Goal: Task Accomplishment & Management: Complete application form

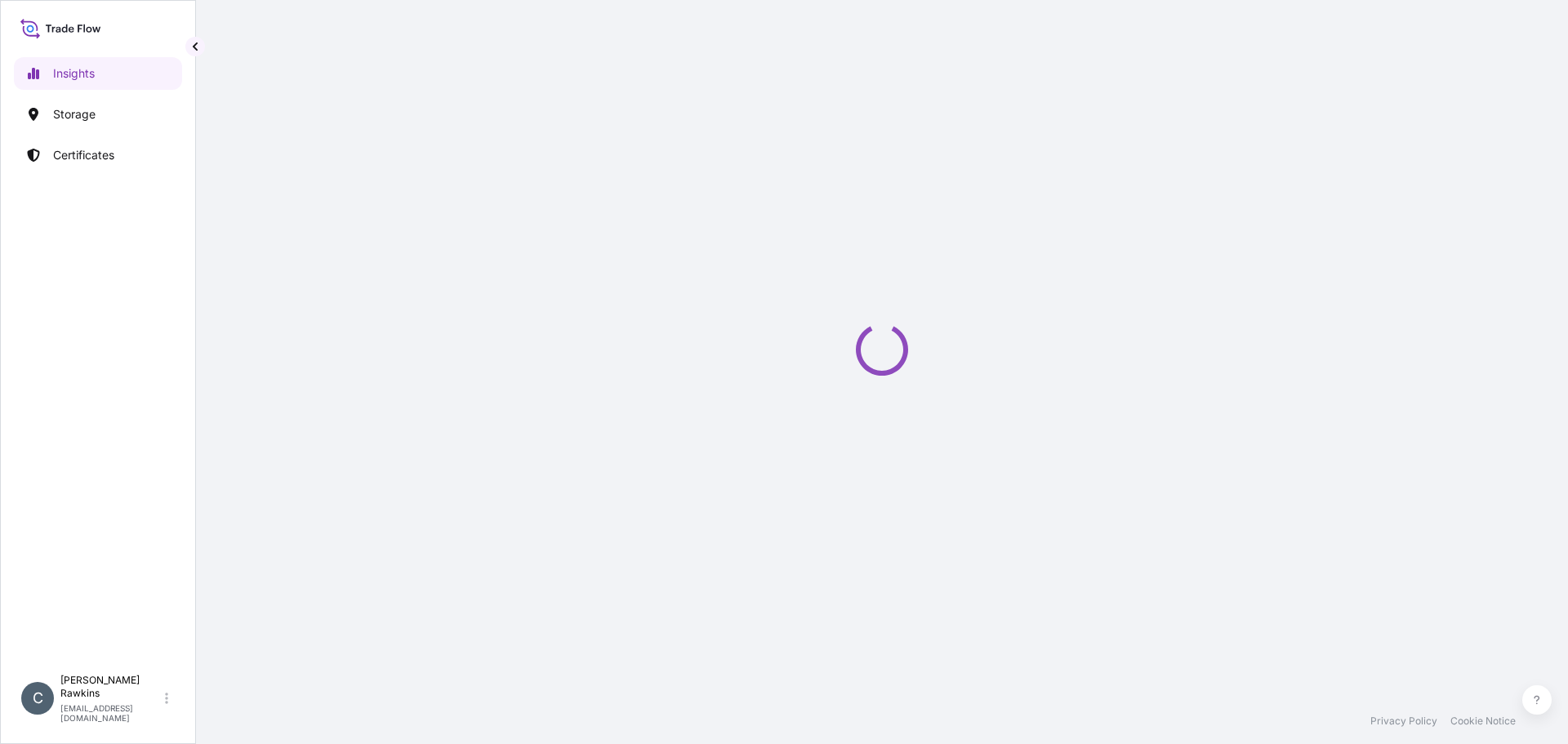
select select "2025"
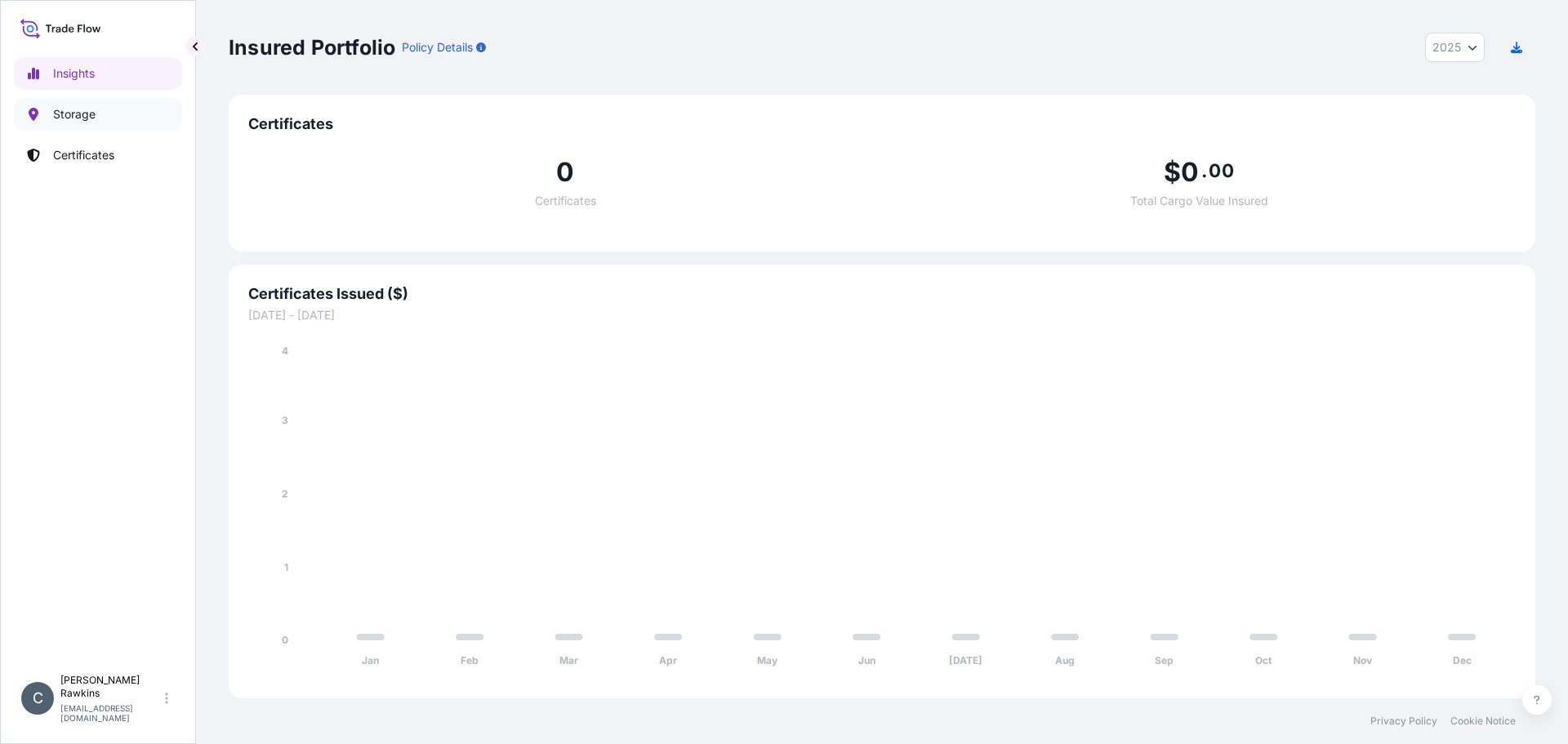
click at [55, 110] on p "Storage" at bounding box center [74, 114] width 43 height 16
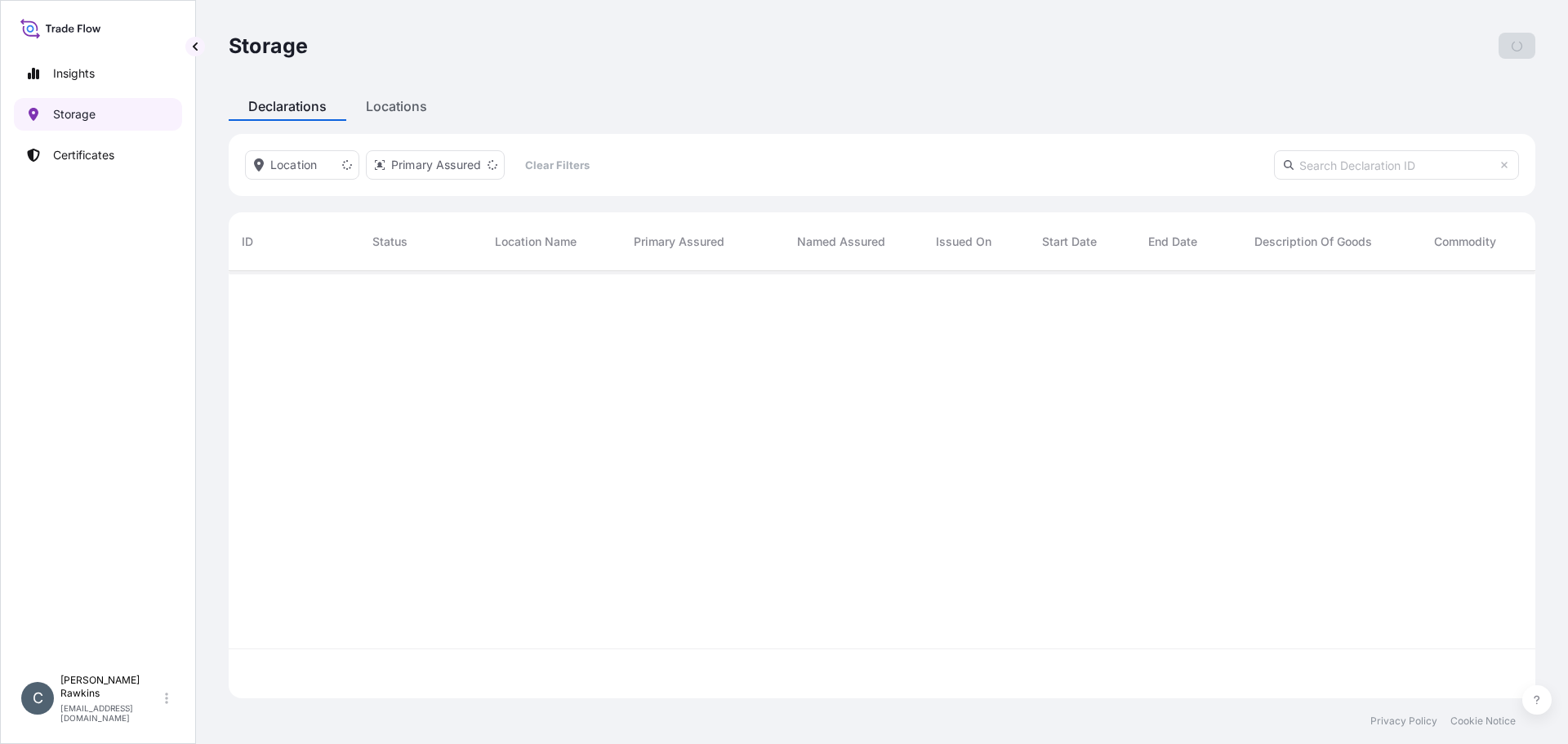
scroll to position [424, 1295]
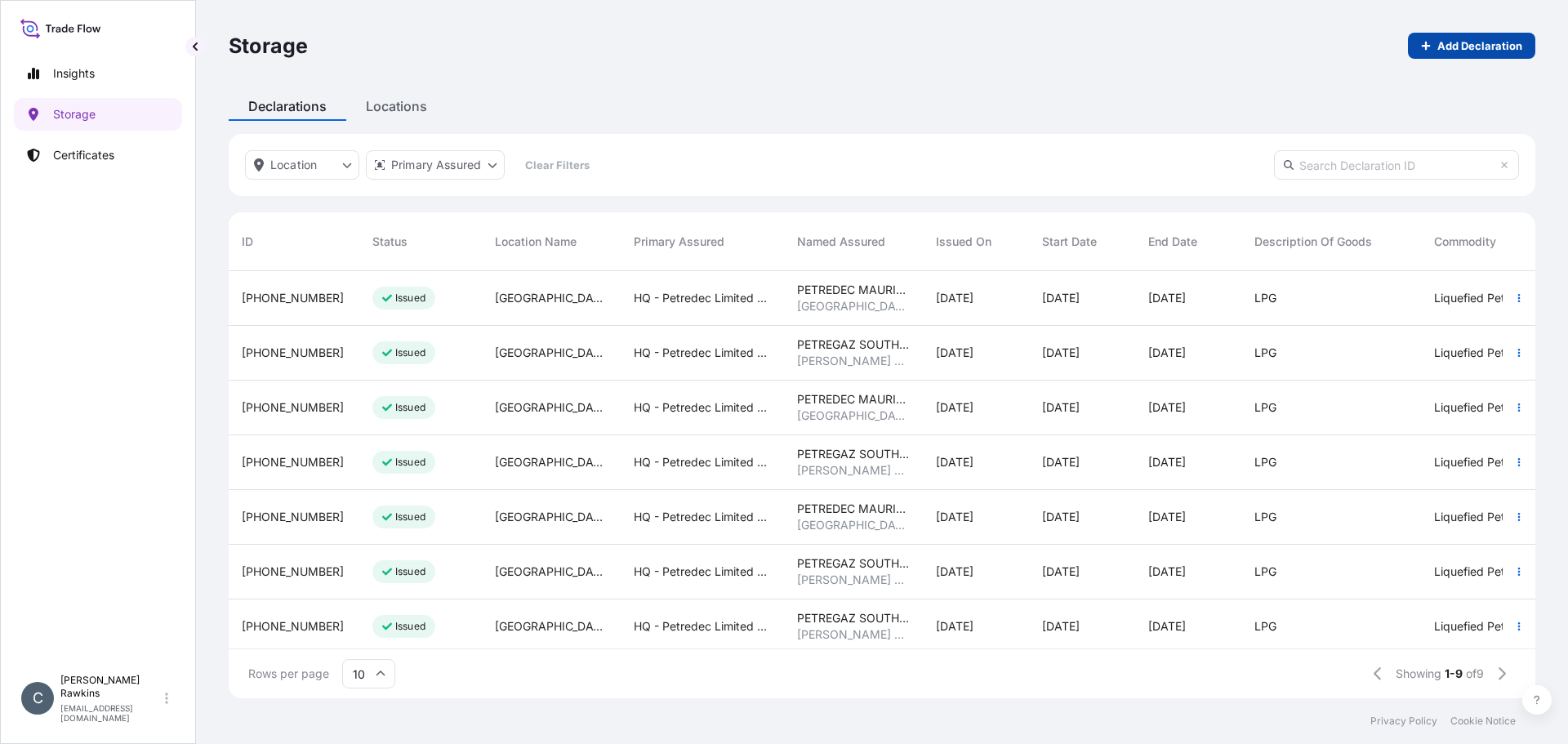
click at [1466, 45] on p "Add Declaration" at bounding box center [1480, 46] width 85 height 16
select select "USD"
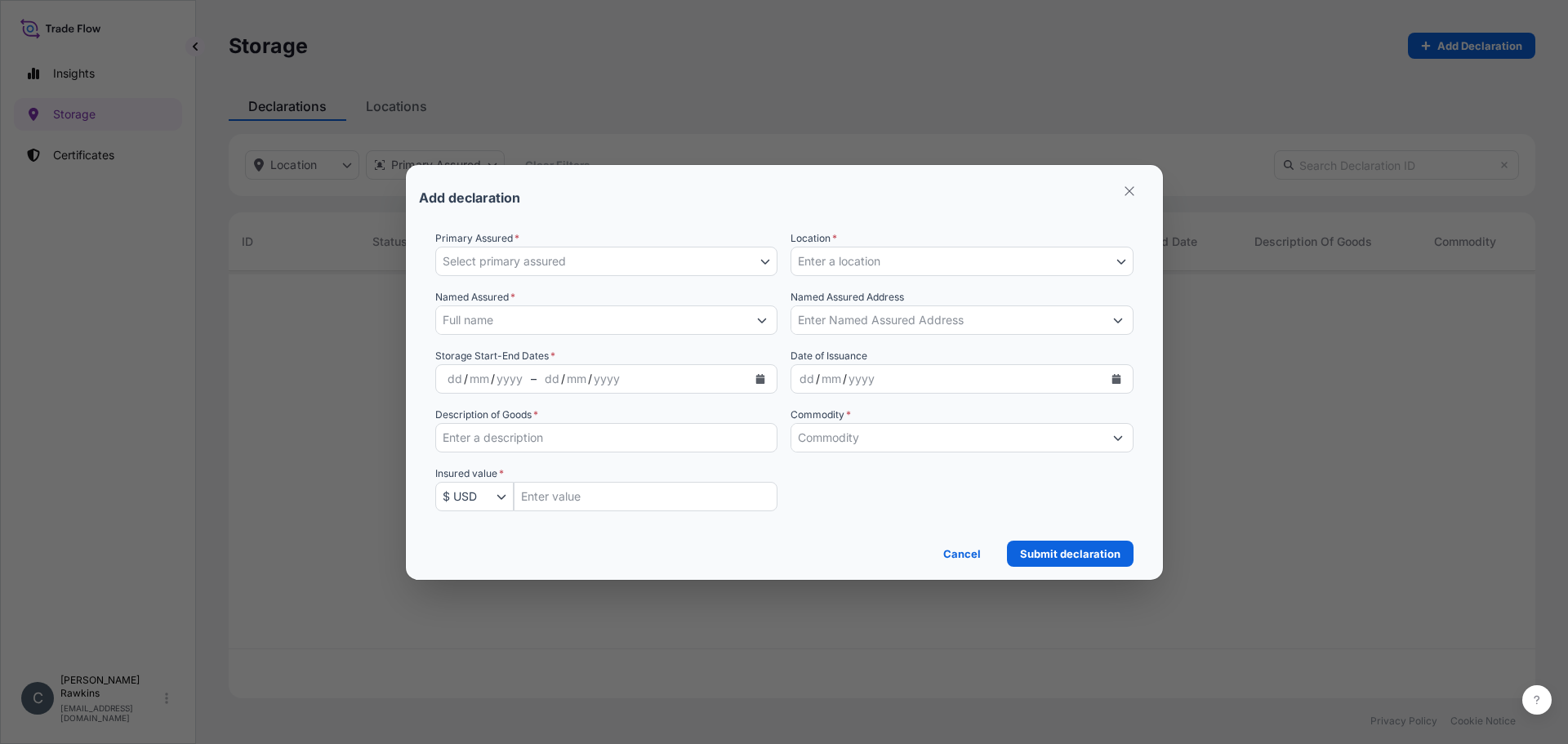
click at [531, 256] on span "Select primary assured" at bounding box center [504, 262] width 123 height 16
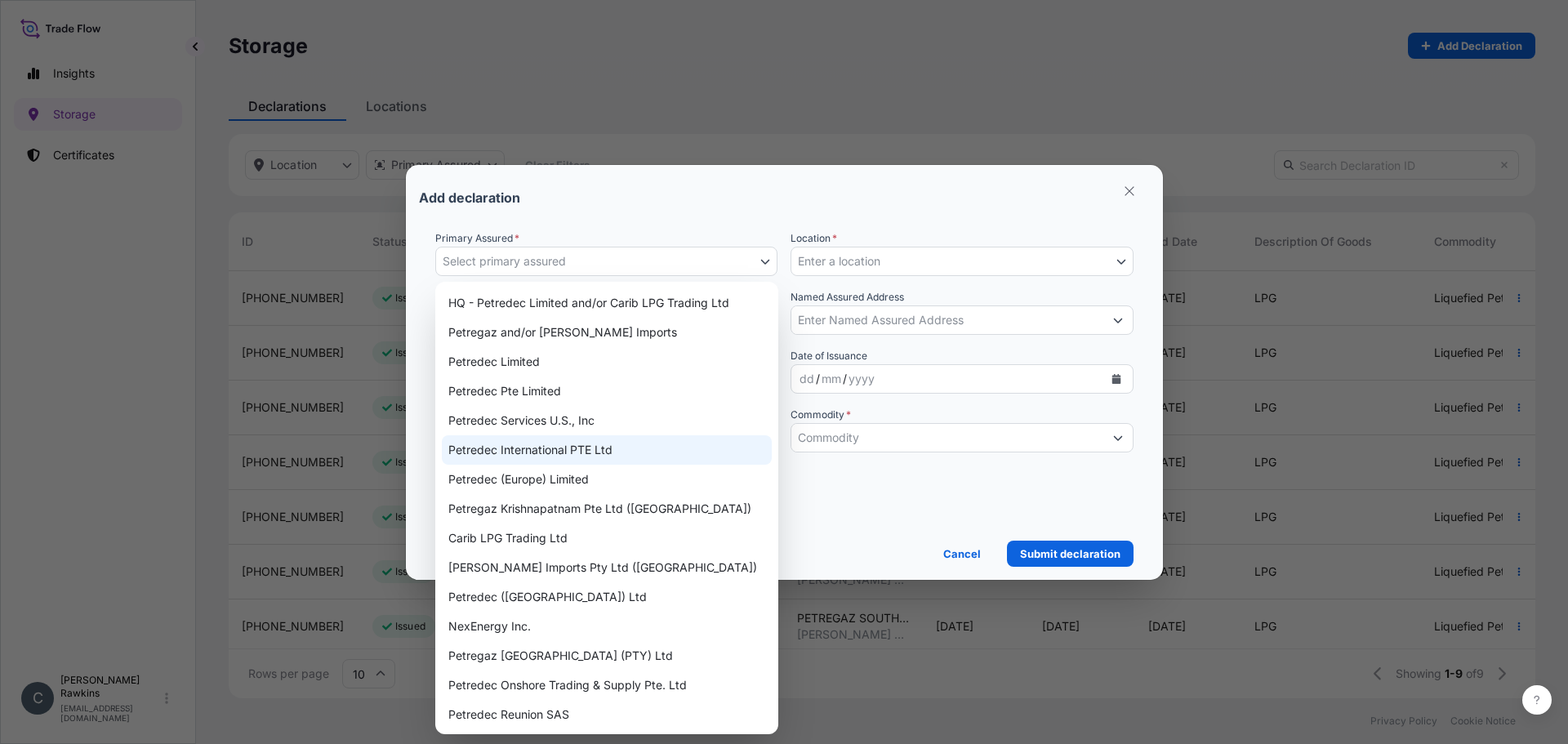
scroll to position [2, 0]
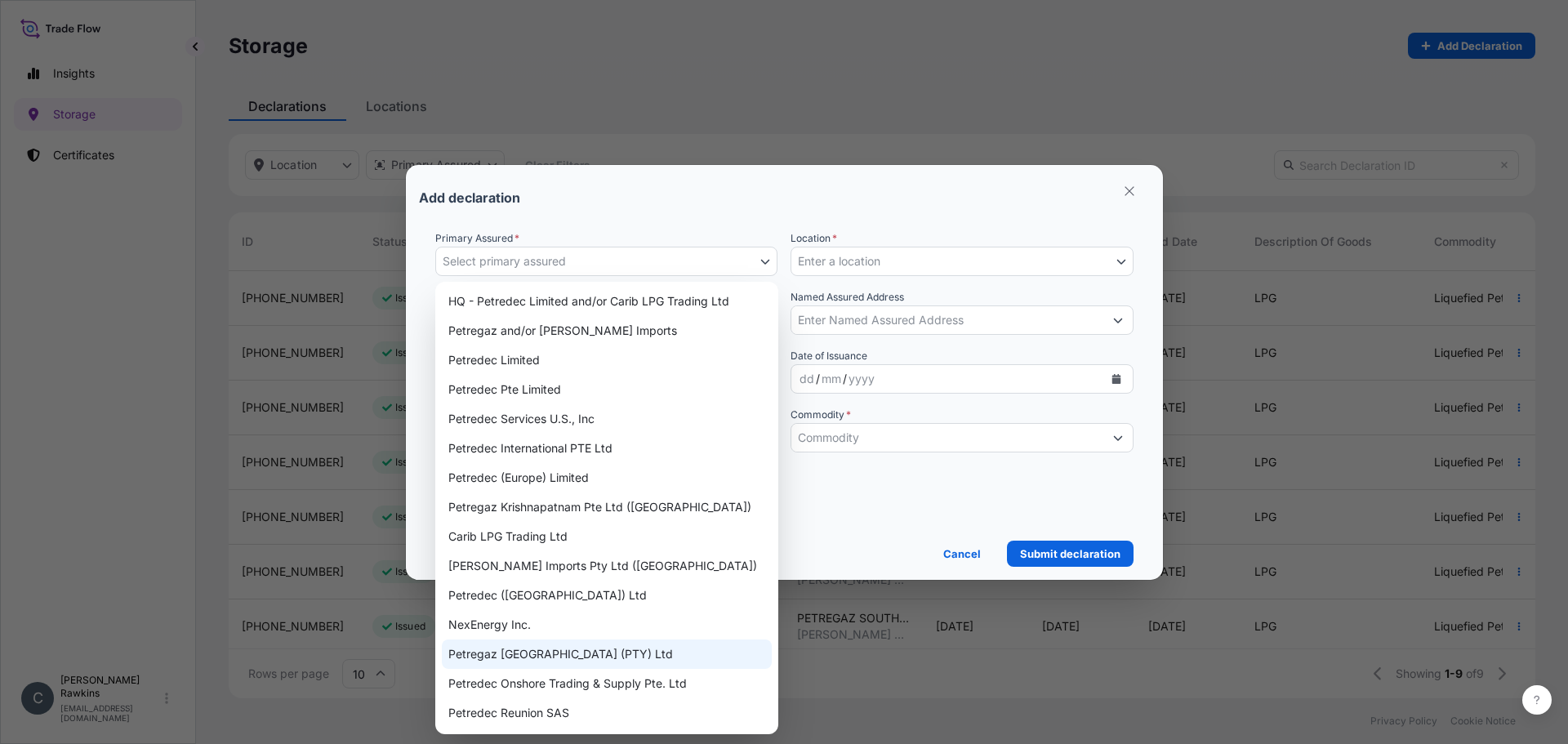
click at [550, 648] on div "Petregaz [GEOGRAPHIC_DATA] (PTY) Ltd" at bounding box center [607, 654] width 330 height 30
select select "31833"
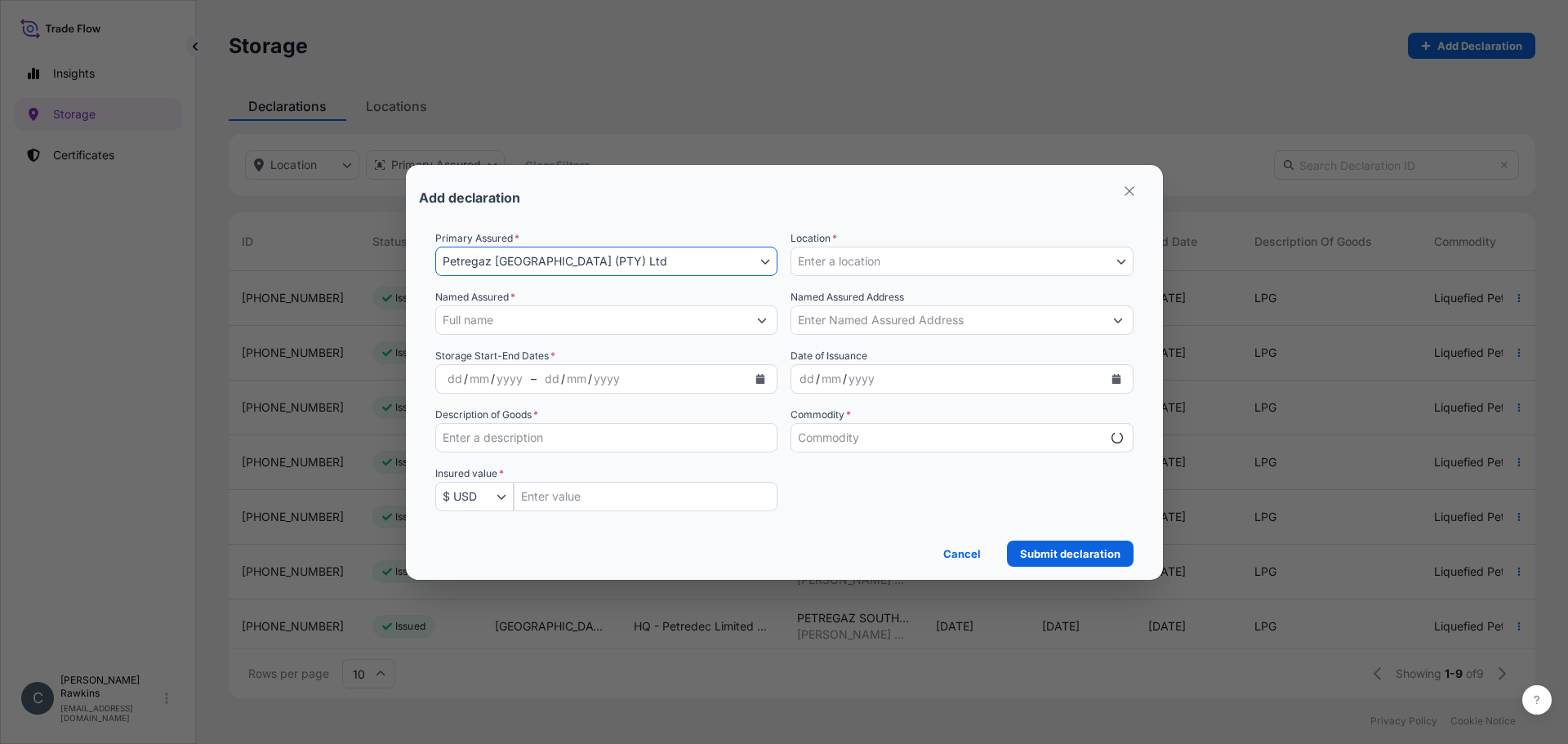
select select "mt"
click at [839, 270] on button "Enter a location" at bounding box center [961, 262] width 343 height 30
click at [841, 268] on span "Enter a location" at bounding box center [839, 262] width 83 height 16
click at [1110, 260] on button "Enter a location" at bounding box center [961, 262] width 343 height 30
click at [1124, 262] on icon "Select Location" at bounding box center [1121, 261] width 9 height 5
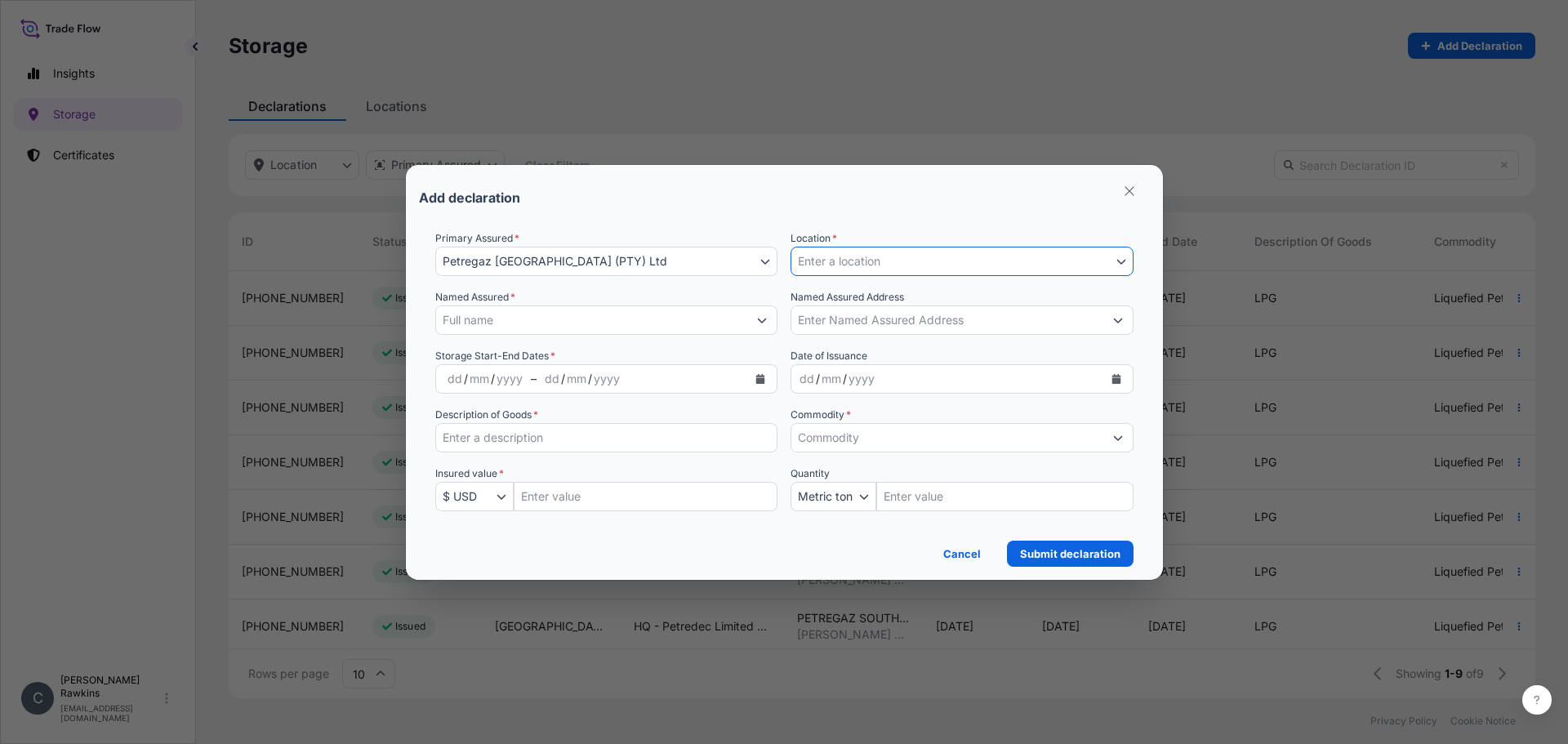
click at [1124, 262] on icon "Select Location" at bounding box center [1121, 261] width 9 height 5
click at [553, 328] on input "Named Assured *" at bounding box center [593, 320] width 312 height 30
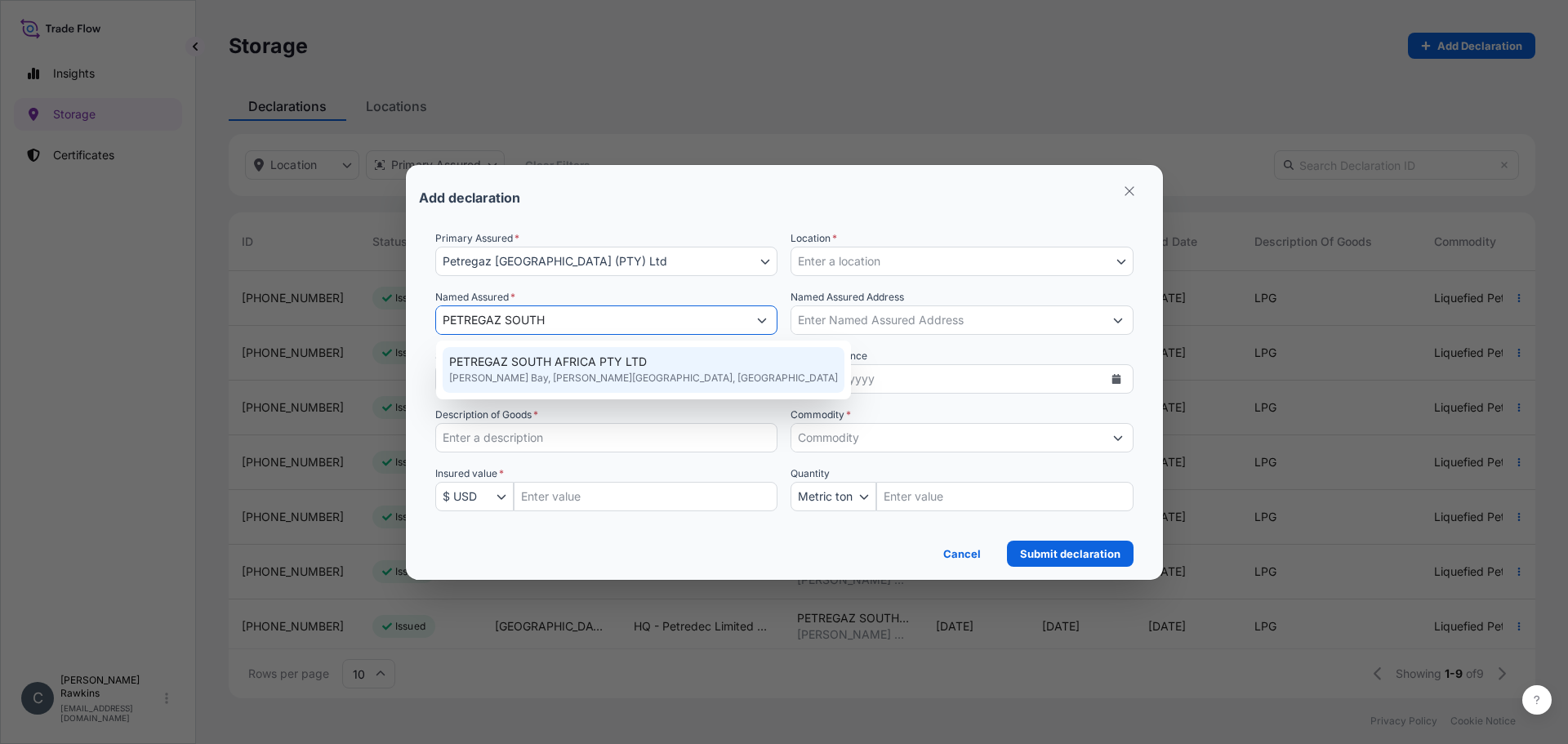
click at [549, 377] on span "[PERSON_NAME] Bay, [PERSON_NAME][GEOGRAPHIC_DATA], [GEOGRAPHIC_DATA]" at bounding box center [643, 378] width 389 height 16
type input "PETREGAZ SOUTH AFRICA PTY LTD"
type input "[PERSON_NAME][GEOGRAPHIC_DATA], [GEOGRAPHIC_DATA]"
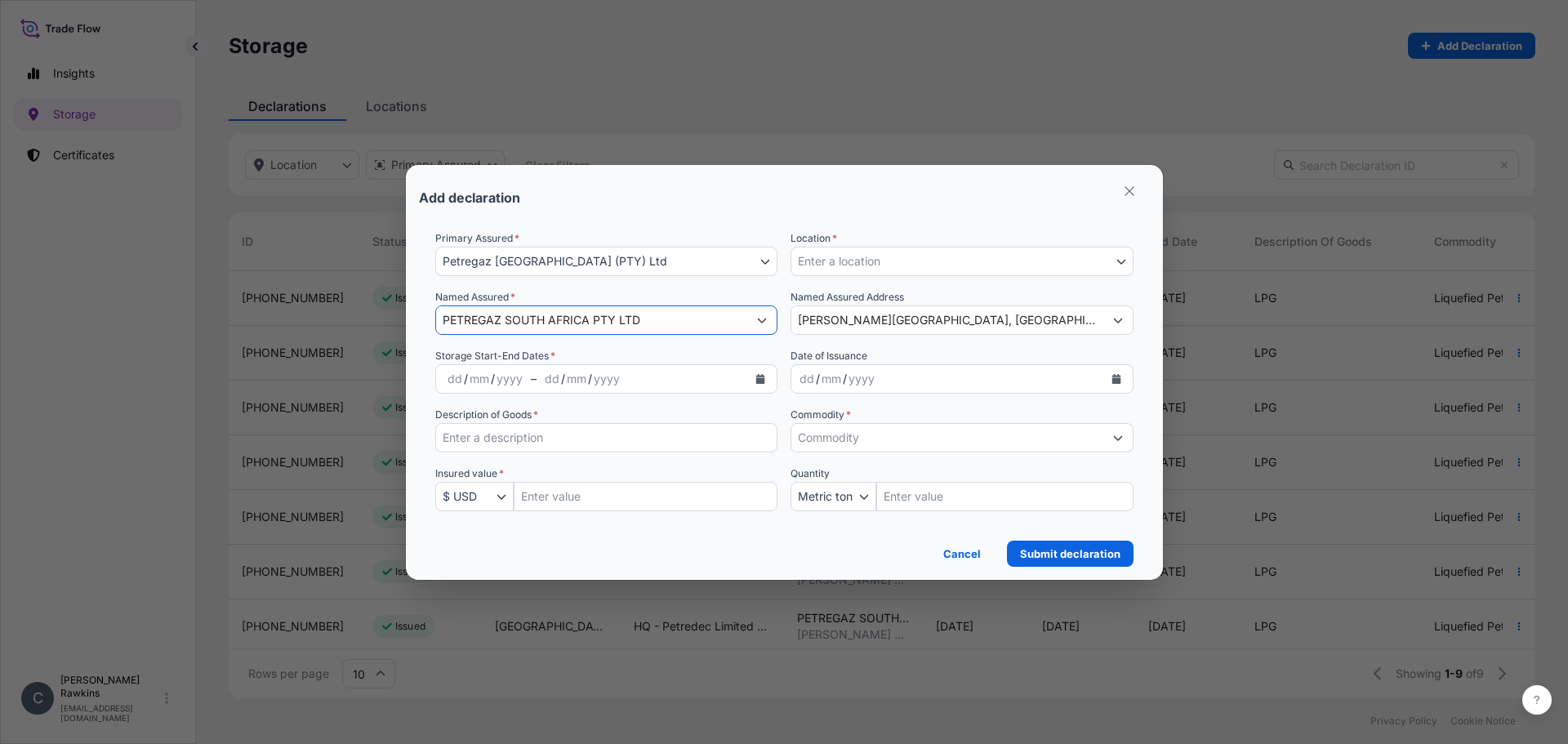
type input "PETREGAZ SOUTH AFRICA PTY LTD"
click at [577, 379] on div "mm" at bounding box center [576, 379] width 23 height 20
click at [767, 377] on button "Calendar" at bounding box center [761, 379] width 26 height 26
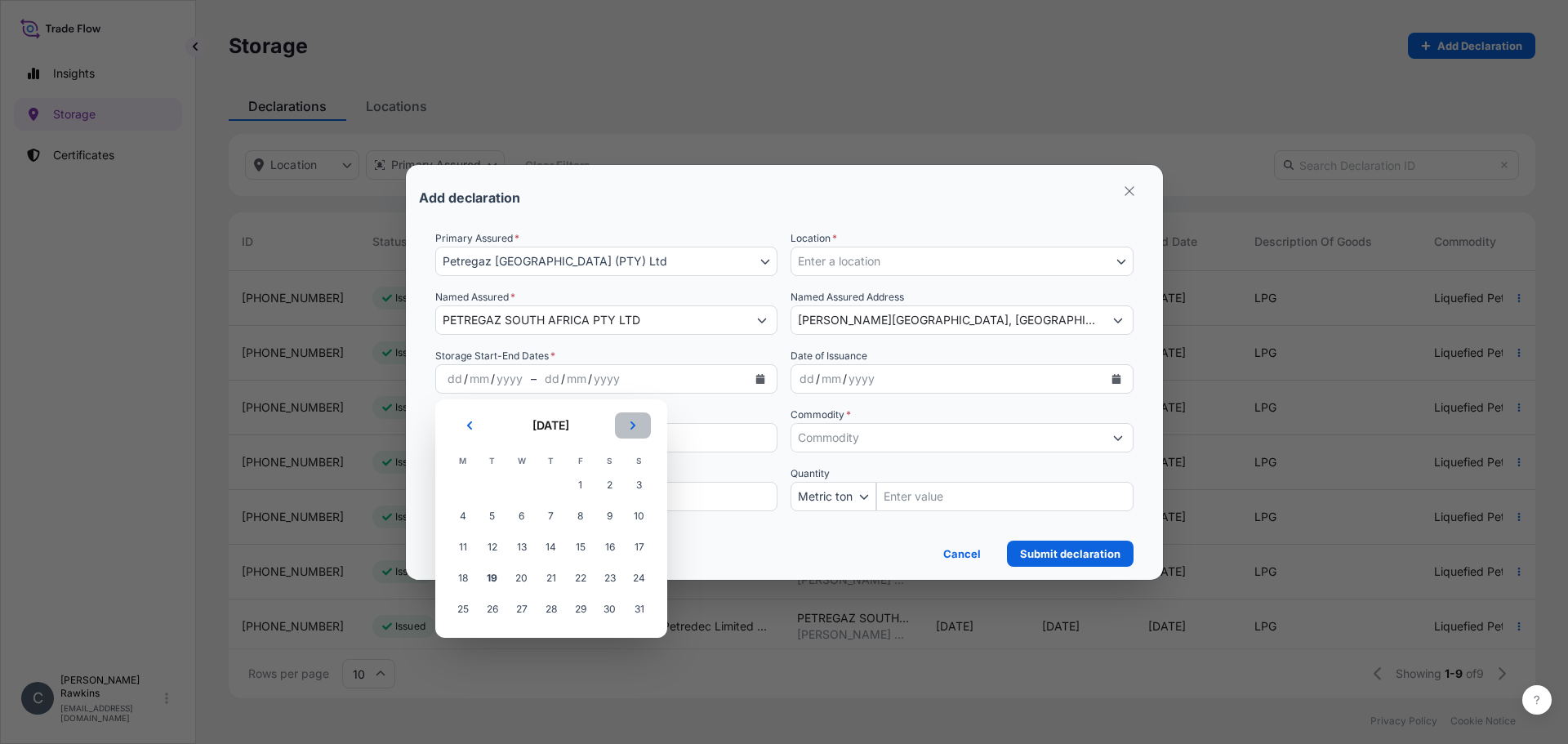
click at [639, 428] on button "Next" at bounding box center [633, 426] width 36 height 26
click at [457, 488] on span "1" at bounding box center [463, 485] width 30 height 30
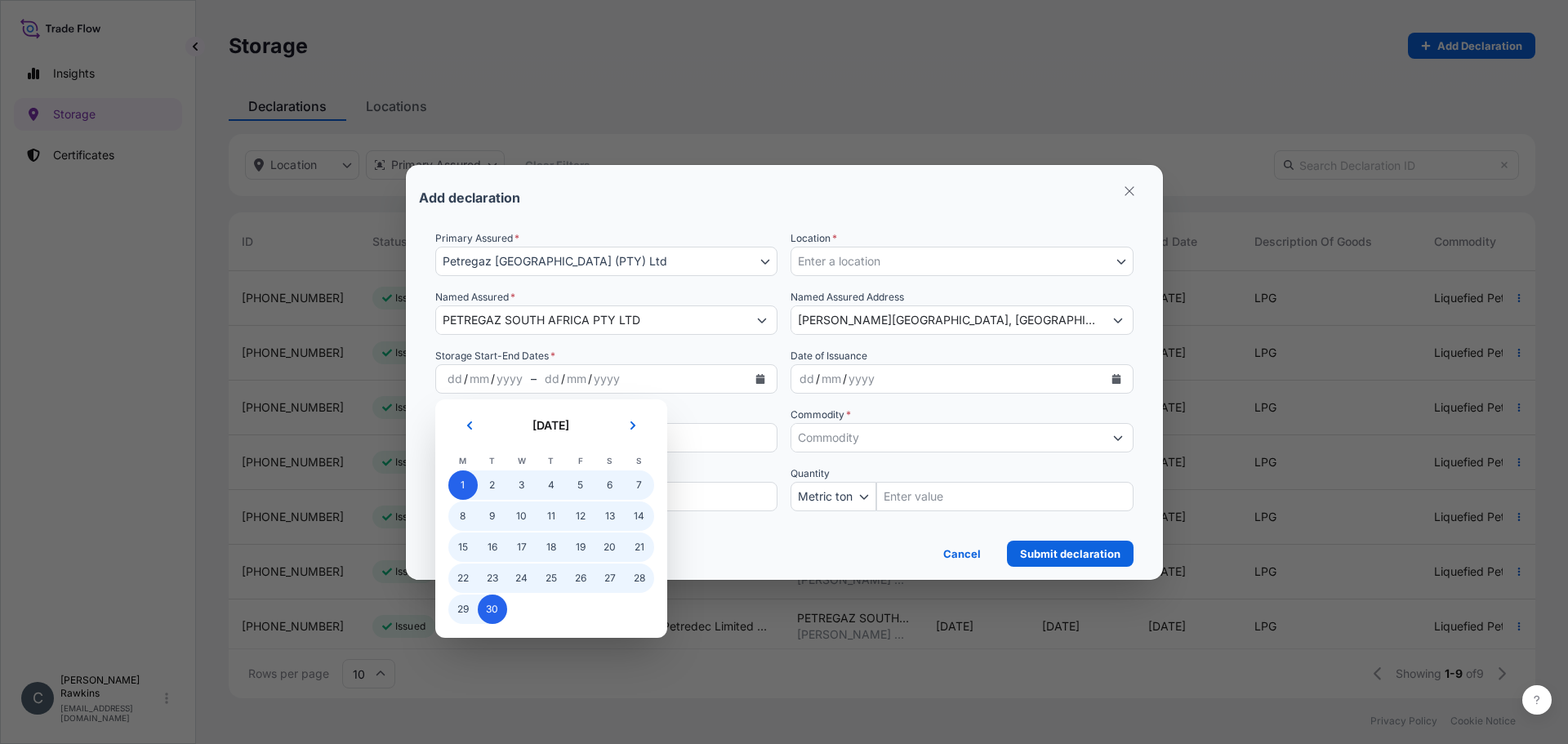
click at [487, 607] on span "30" at bounding box center [493, 610] width 30 height 30
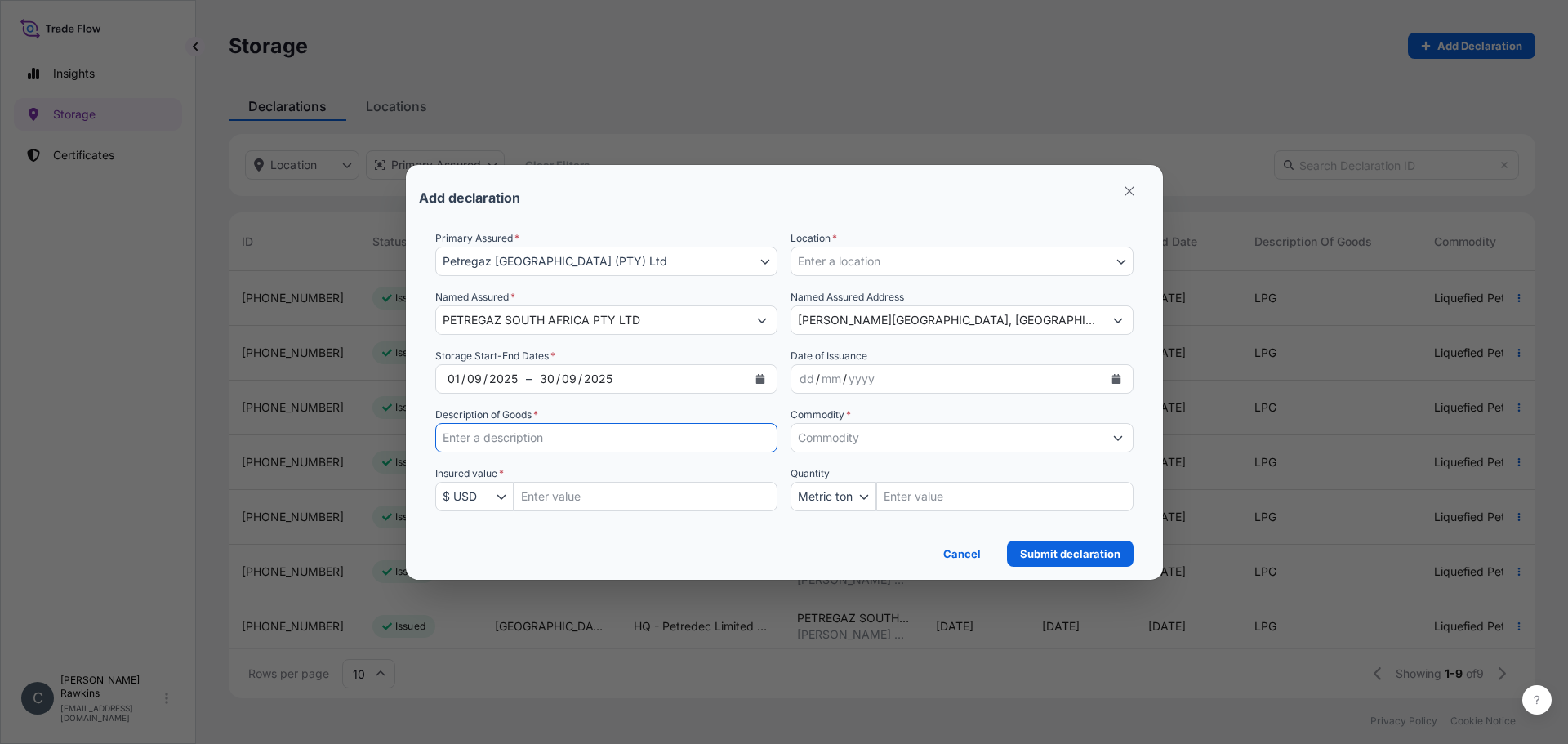
click at [465, 429] on input "Description of Goods *" at bounding box center [607, 439] width 343 height 30
type input "LPG"
click at [853, 422] on div "Commodity *" at bounding box center [961, 430] width 343 height 46
click at [848, 448] on input "Commodity *" at bounding box center [948, 439] width 312 height 30
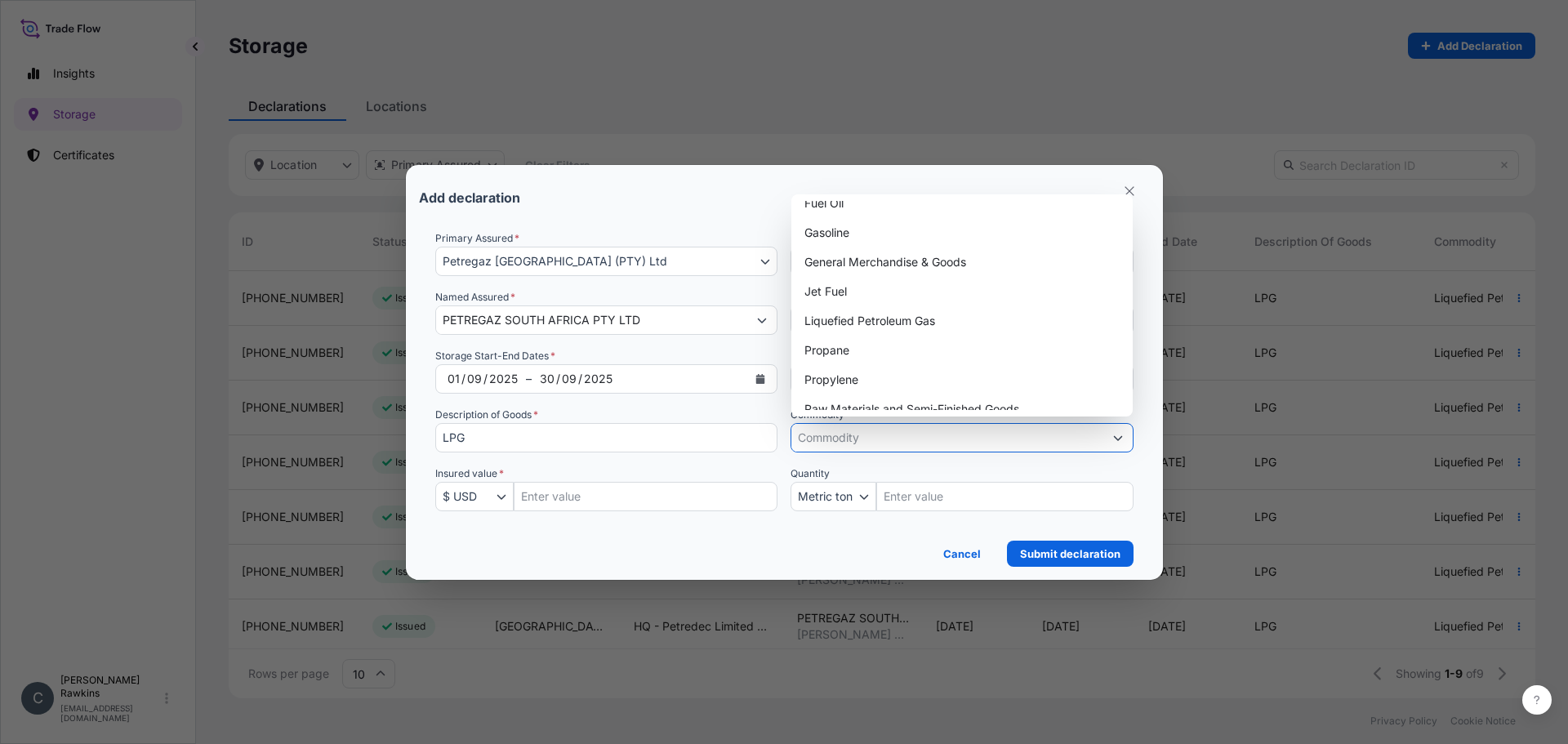
scroll to position [163, 0]
click at [858, 324] on div "Liquefied Petroleum Gas" at bounding box center [962, 317] width 328 height 30
type input "Liquefied Petroleum Gas"
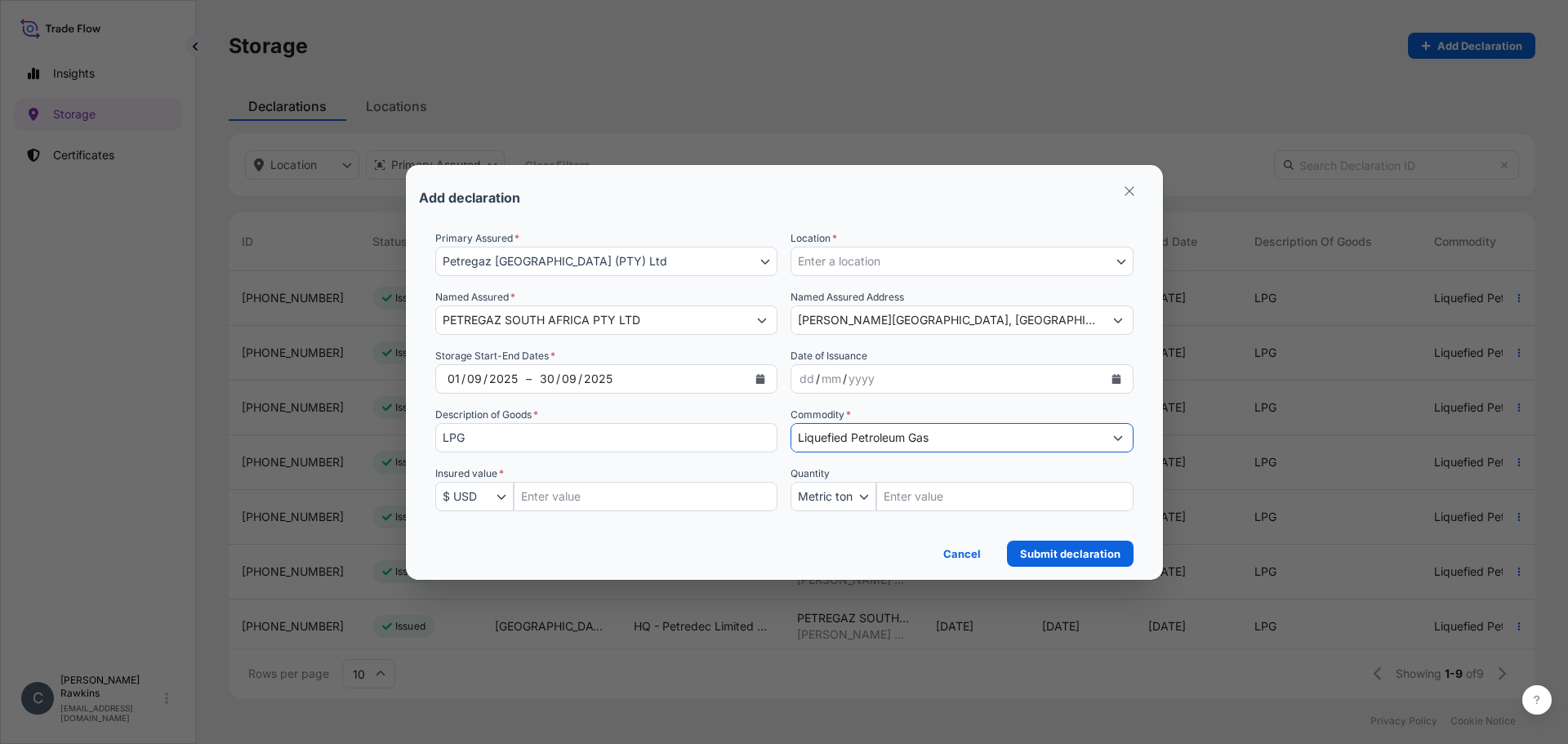
click at [604, 495] on input "Insured Value Amount" at bounding box center [646, 497] width 264 height 30
type input "30000000"
click at [1044, 548] on p "Submit declaration" at bounding box center [1070, 554] width 100 height 16
click at [890, 268] on button "Enter a location" at bounding box center [961, 262] width 343 height 30
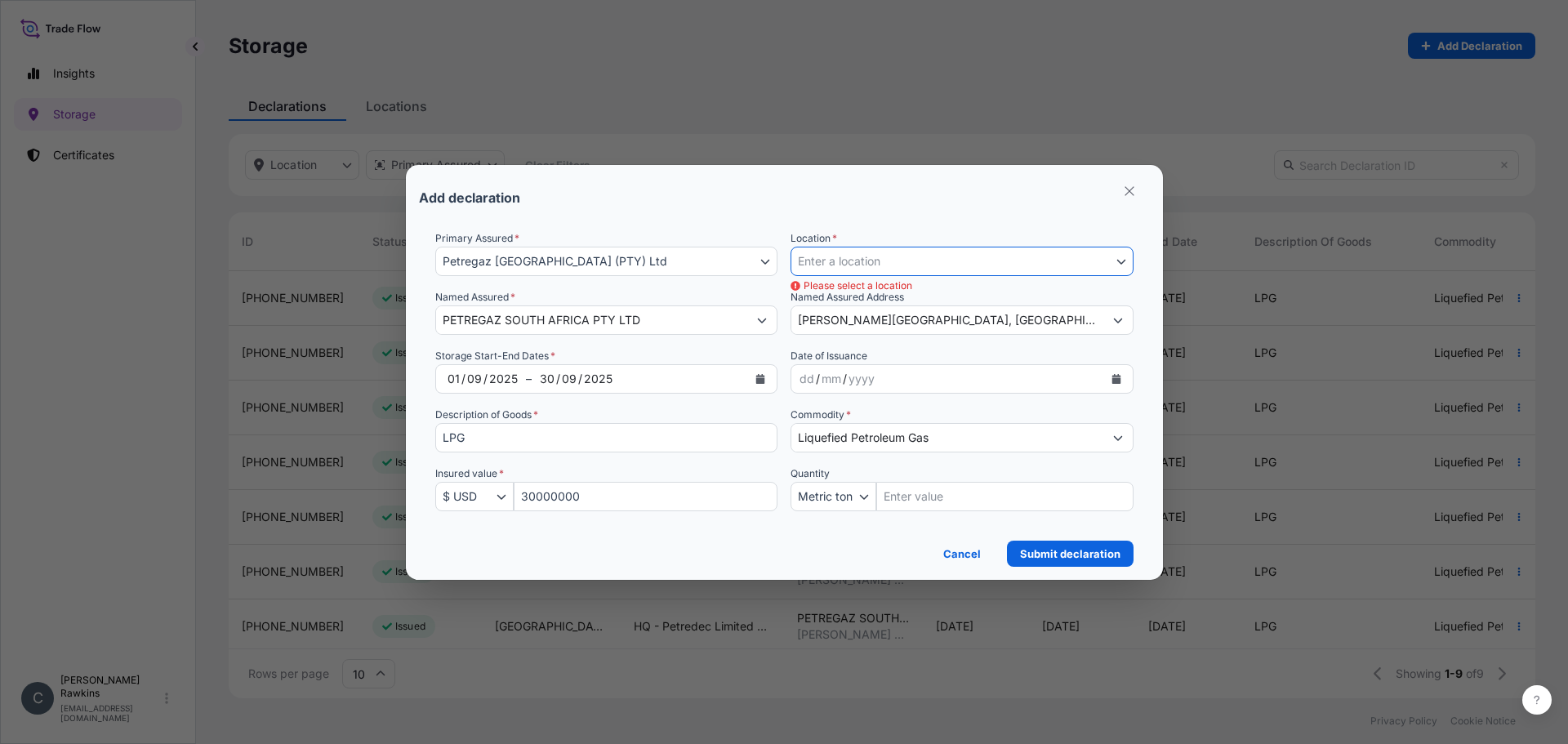
click at [890, 268] on button "Enter a location" at bounding box center [961, 262] width 343 height 30
click at [835, 261] on span "Enter a location" at bounding box center [839, 262] width 83 height 16
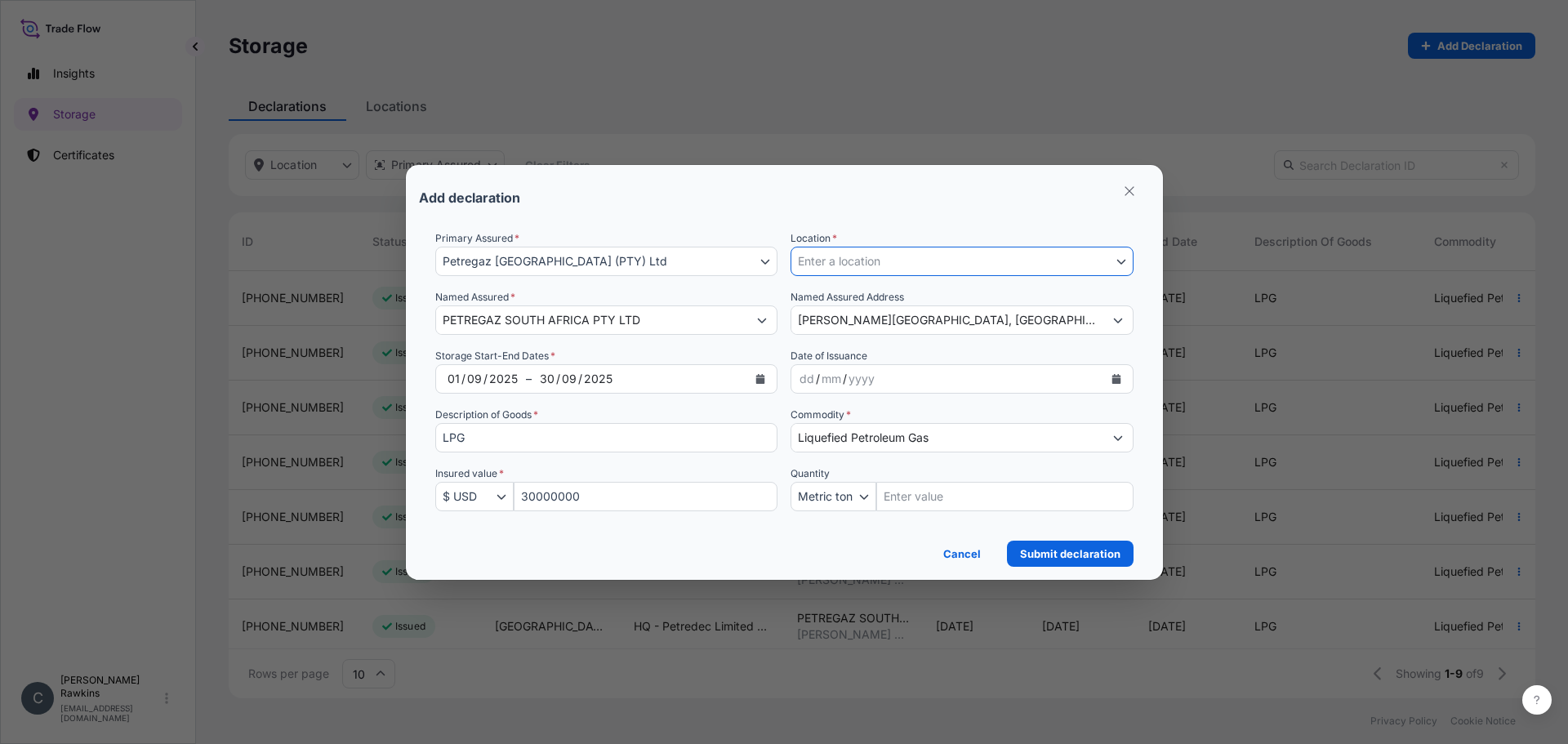
click at [860, 250] on button "Enter a location" at bounding box center [961, 262] width 343 height 30
click at [889, 261] on button "Enter a location" at bounding box center [961, 262] width 343 height 30
click at [1110, 378] on button "Calendar" at bounding box center [1117, 379] width 26 height 26
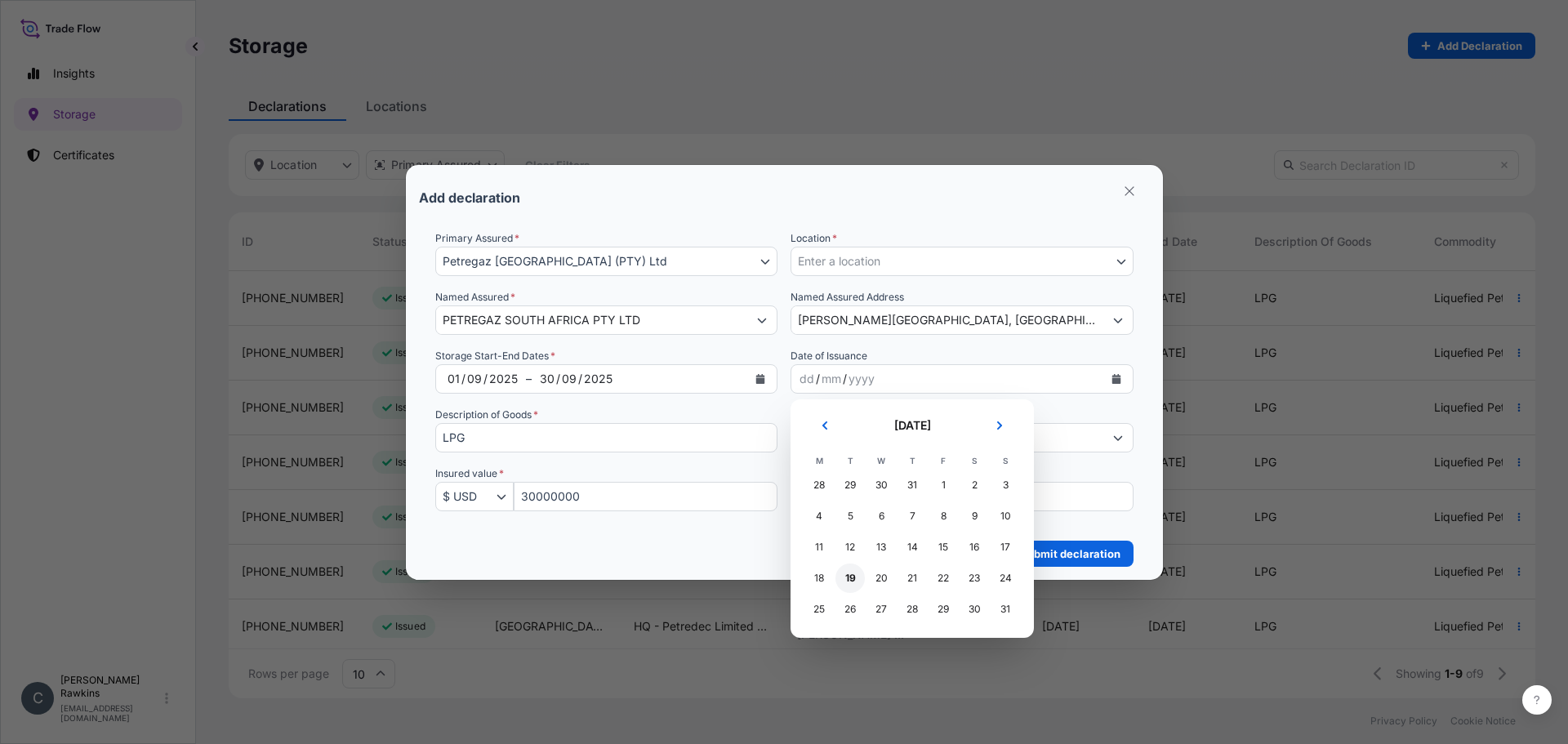
click at [854, 578] on div "19" at bounding box center [850, 579] width 30 height 30
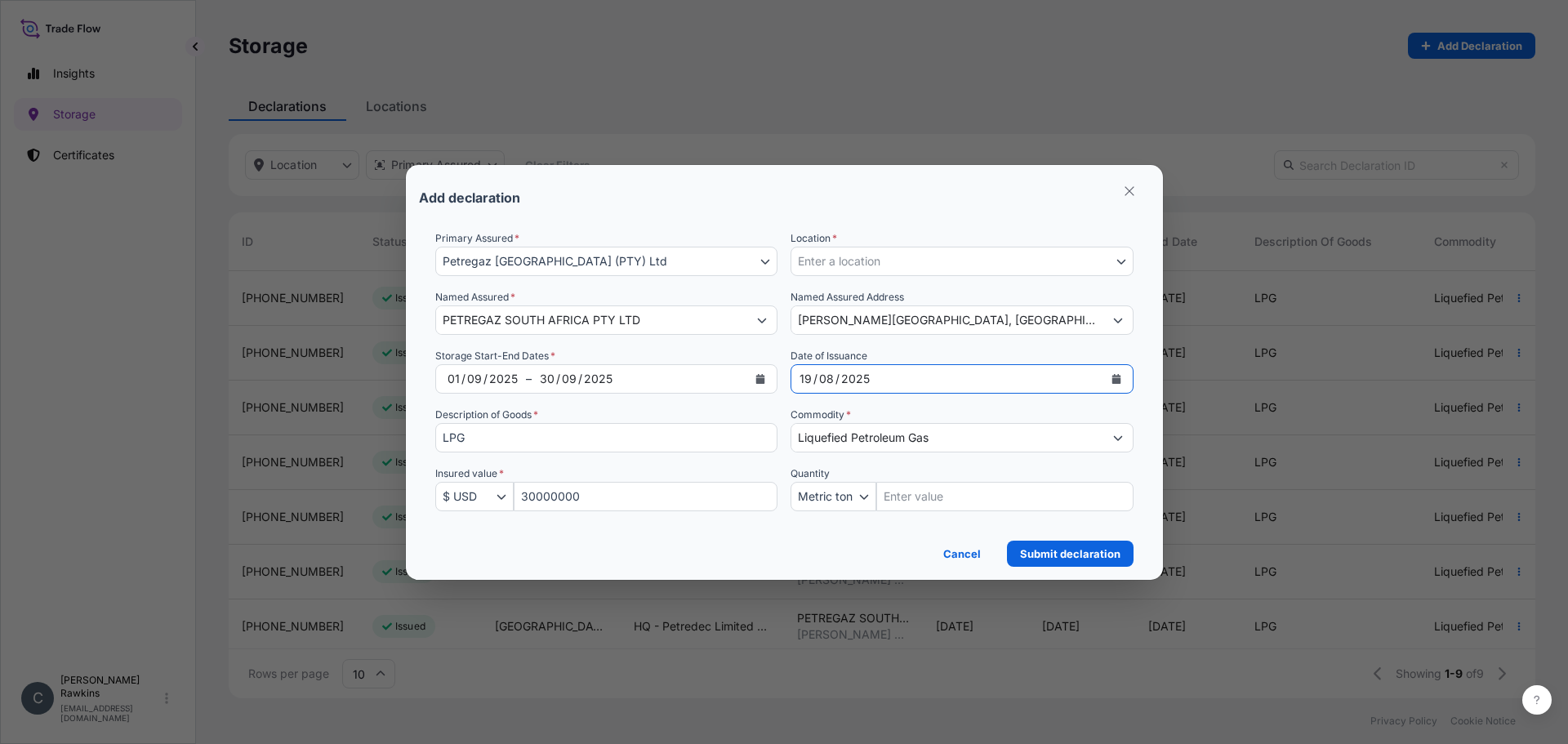
click at [1121, 266] on icon "Select Location" at bounding box center [1122, 262] width 10 height 10
click at [1118, 266] on icon "Select Location" at bounding box center [1122, 262] width 10 height 10
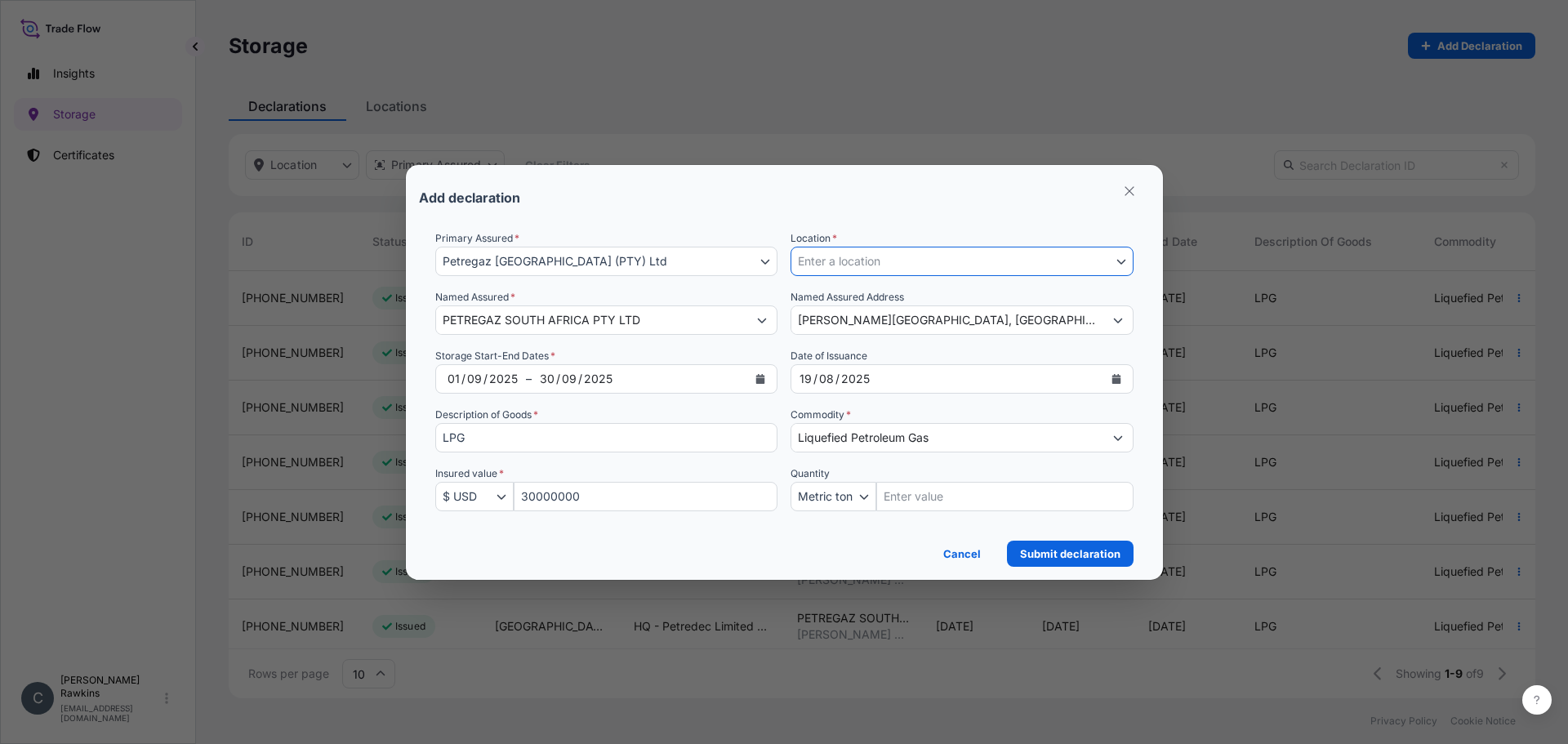
click at [1118, 266] on icon "Select Location" at bounding box center [1122, 262] width 10 height 10
click at [1039, 561] on p "Submit declaration" at bounding box center [1070, 554] width 100 height 16
click at [872, 272] on button "Enter a location" at bounding box center [961, 262] width 343 height 30
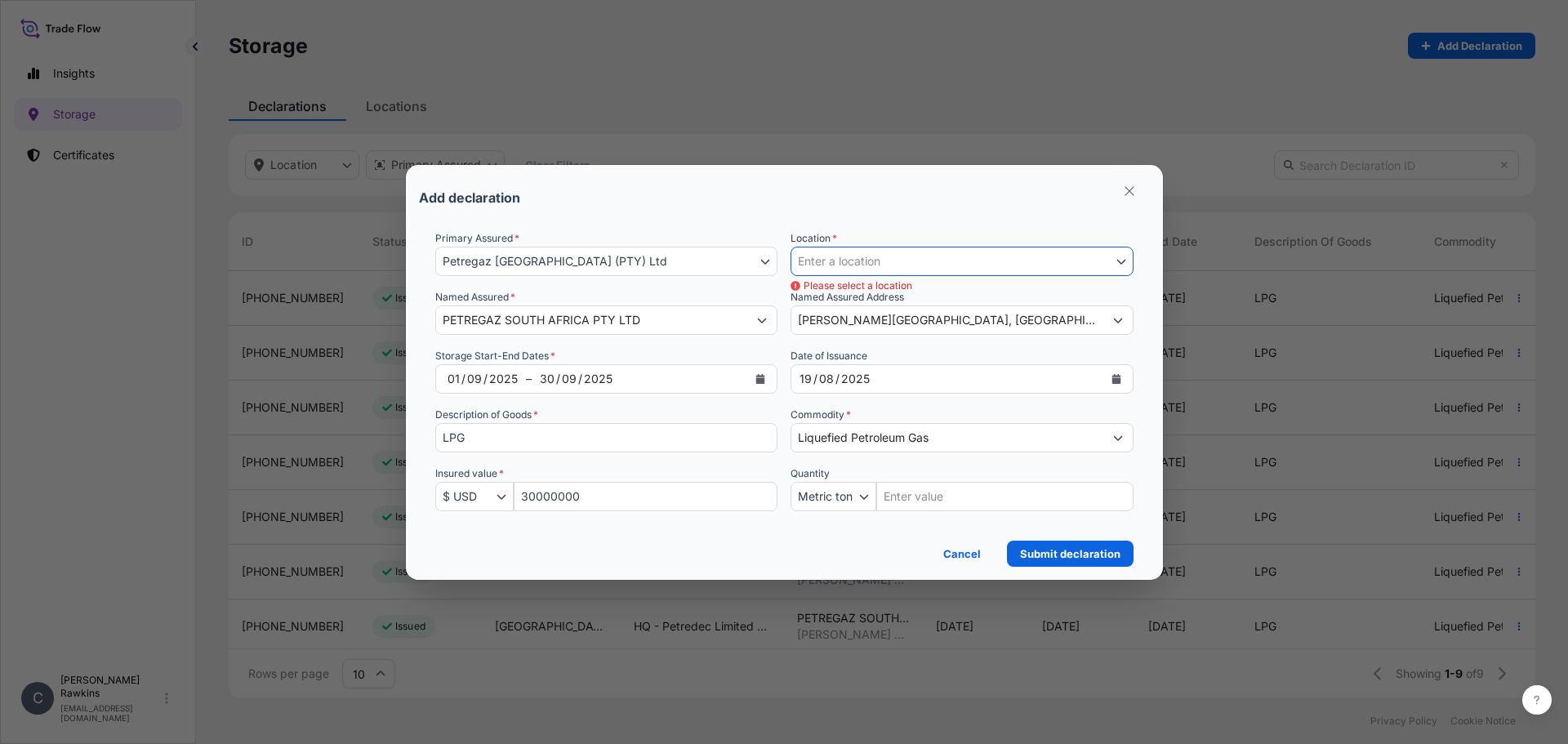
click at [872, 272] on button "Enter a location" at bounding box center [961, 262] width 343 height 30
click at [1032, 550] on p "Submit declaration" at bounding box center [1070, 554] width 100 height 16
click at [897, 274] on button "Enter a location" at bounding box center [961, 262] width 343 height 30
click at [1073, 549] on p "Submit declaration" at bounding box center [1070, 554] width 100 height 16
click at [923, 247] on button "Enter a location" at bounding box center [961, 262] width 343 height 30
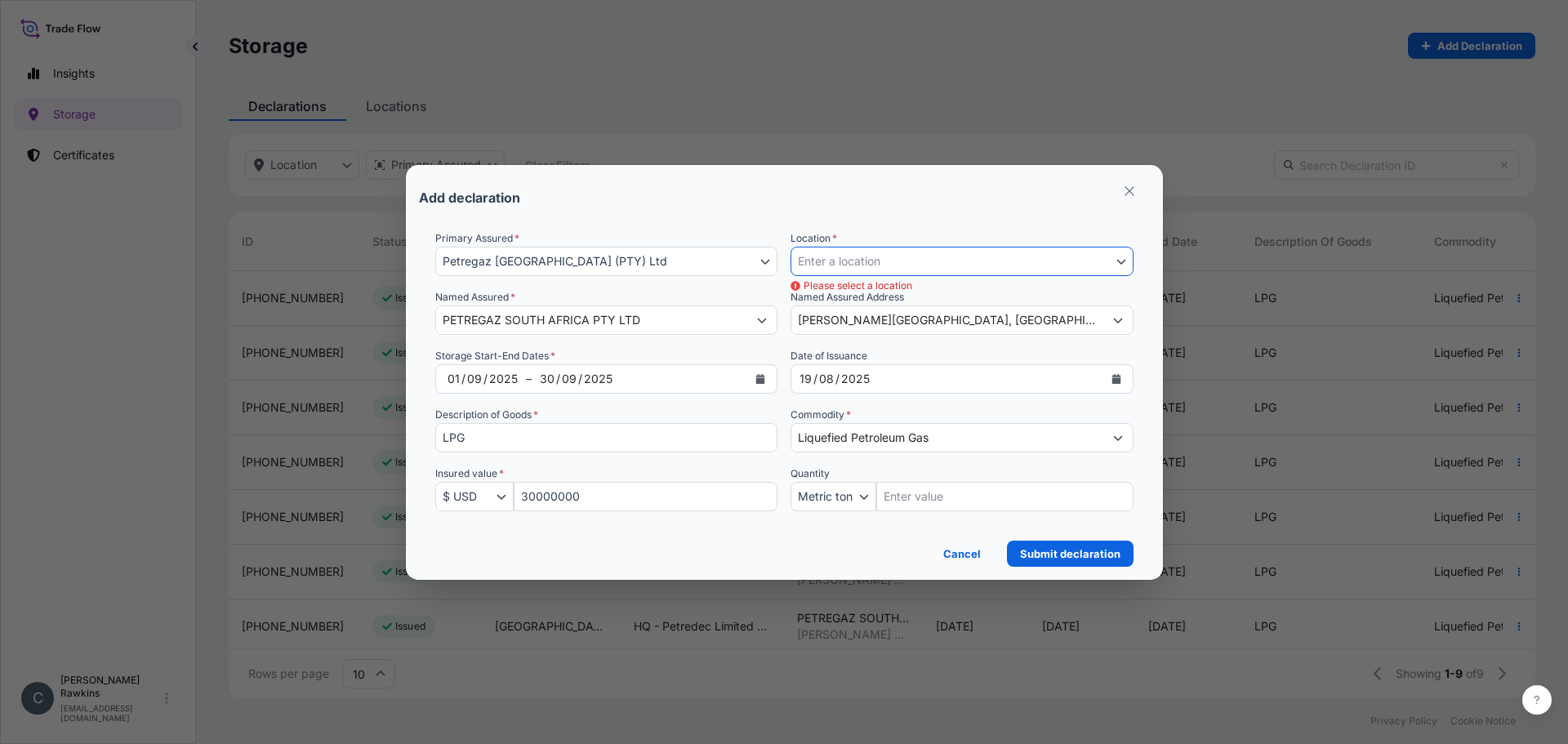
click at [922, 250] on button "Enter a location" at bounding box center [961, 262] width 343 height 30
click at [922, 253] on button "Enter a location" at bounding box center [961, 262] width 343 height 30
click at [1119, 261] on icon "Select Location" at bounding box center [1121, 261] width 9 height 5
click at [1094, 263] on button "Enter a location" at bounding box center [961, 262] width 343 height 30
click at [1093, 263] on button "Enter a location" at bounding box center [961, 262] width 343 height 30
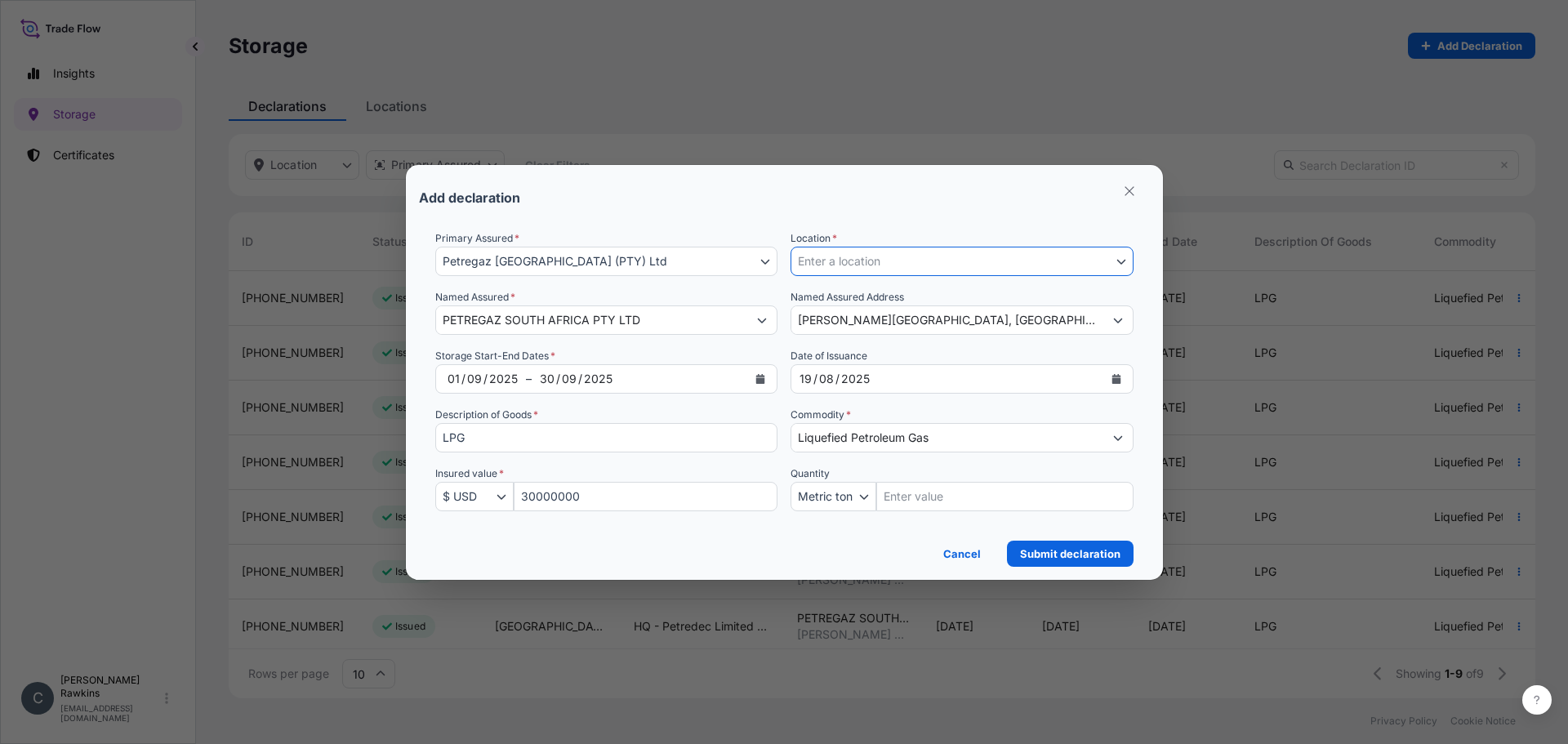
click at [1093, 263] on button "Enter a location" at bounding box center [961, 262] width 343 height 30
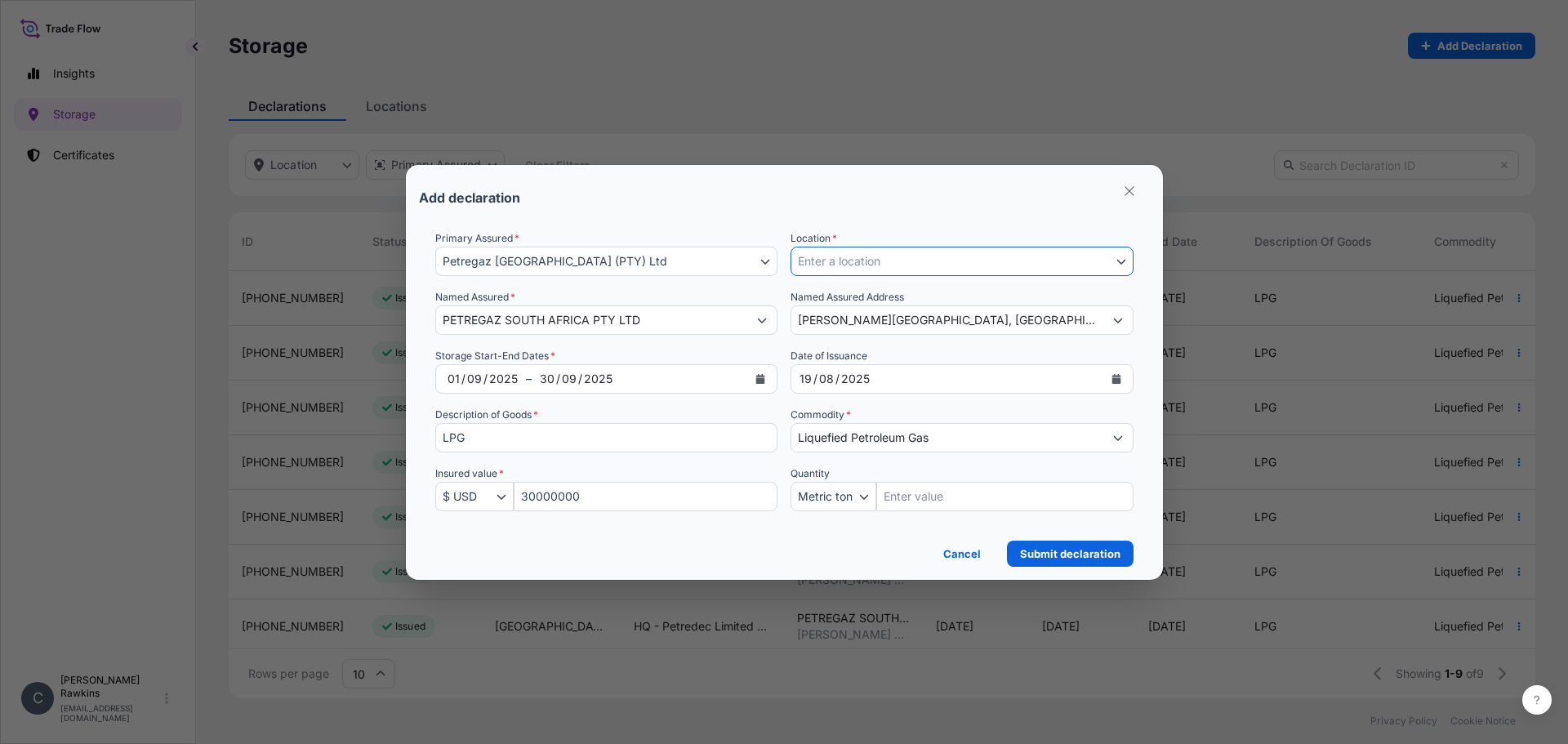
click at [1093, 263] on button "Enter a location" at bounding box center [961, 262] width 343 height 30
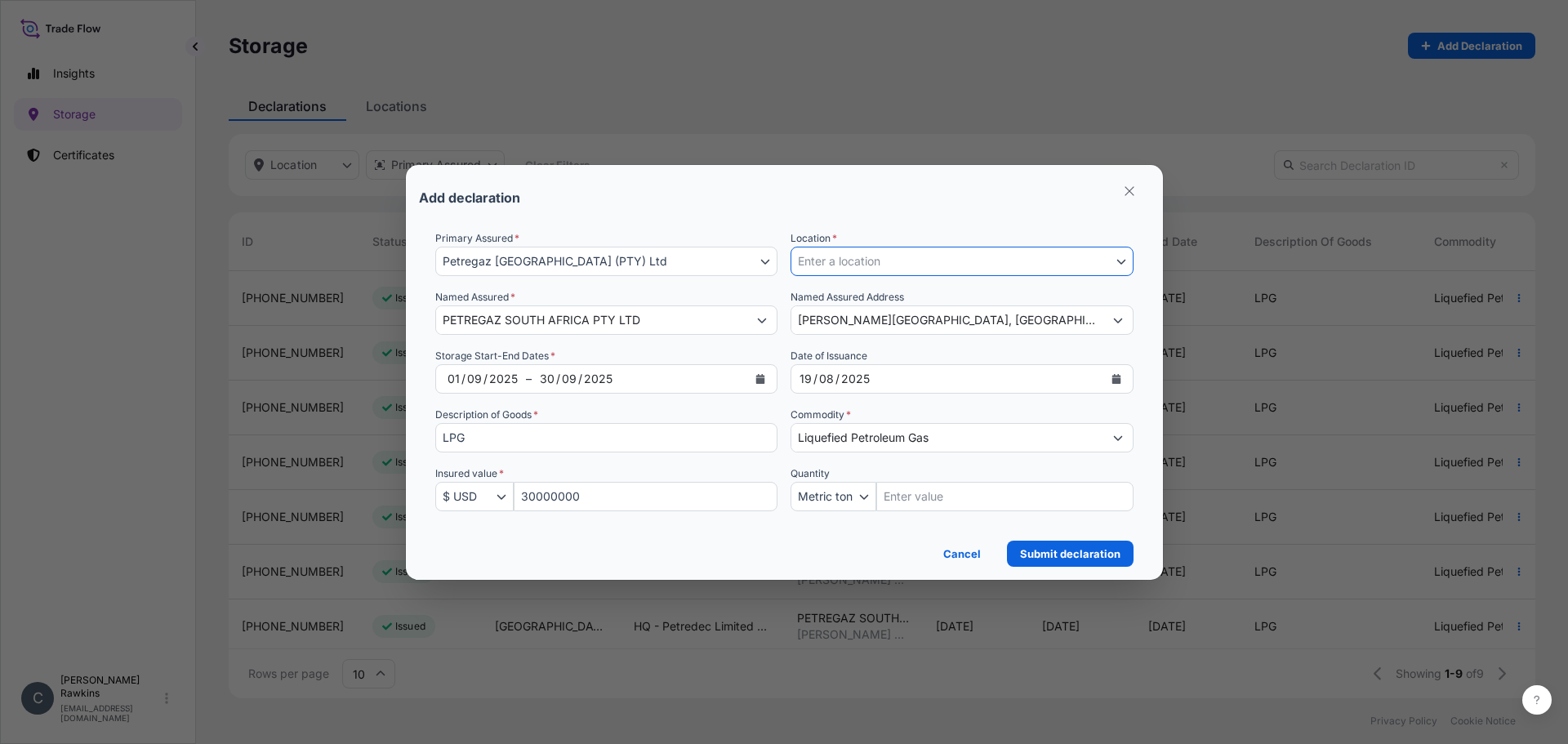
click at [1093, 263] on button "Enter a location" at bounding box center [961, 262] width 343 height 30
